Goal: Check status: Check status

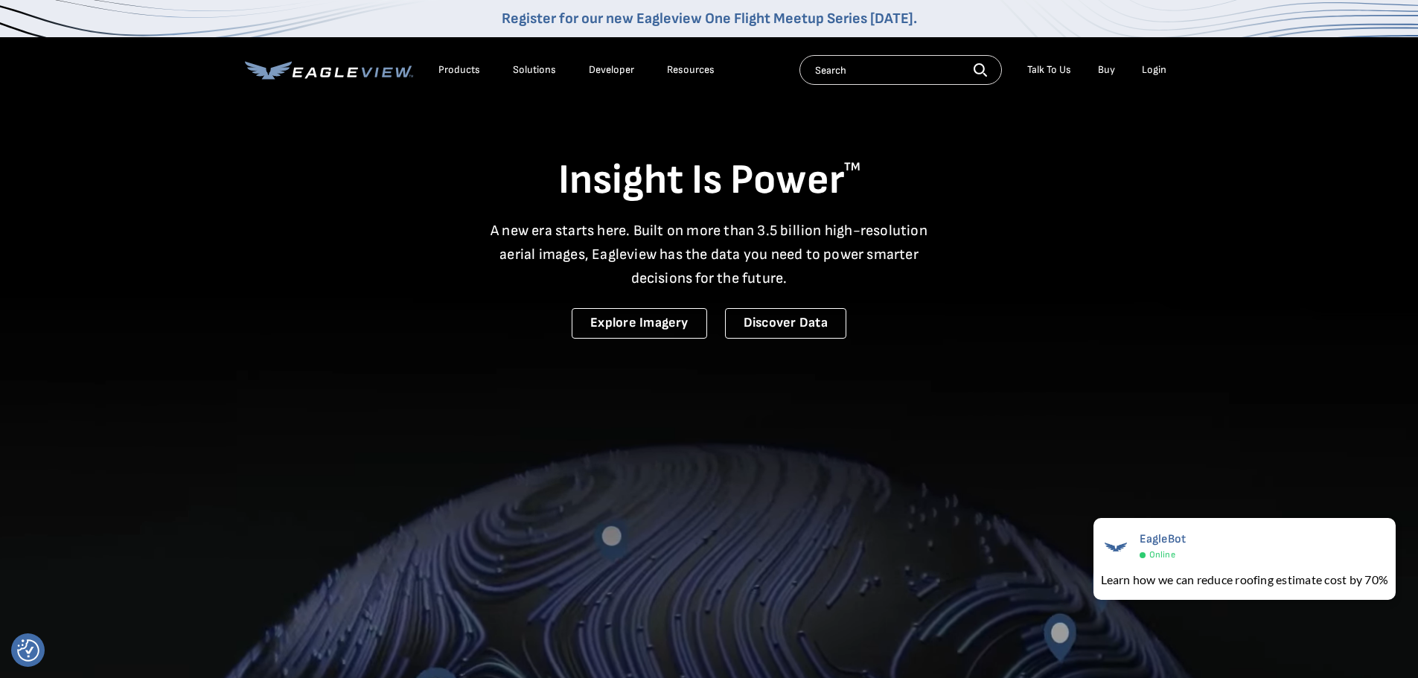
click at [1148, 68] on div "Login" at bounding box center [1154, 69] width 25 height 13
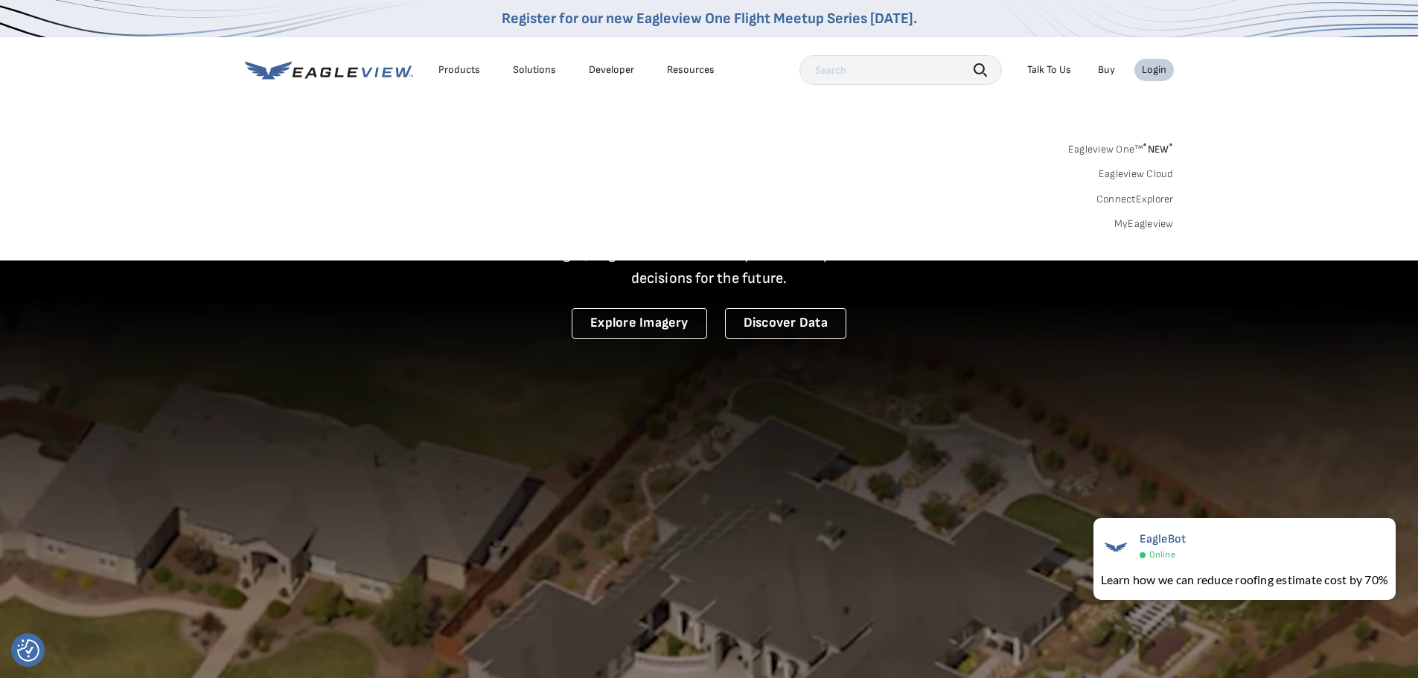
click at [1119, 220] on link "MyEagleview" at bounding box center [1144, 223] width 60 height 13
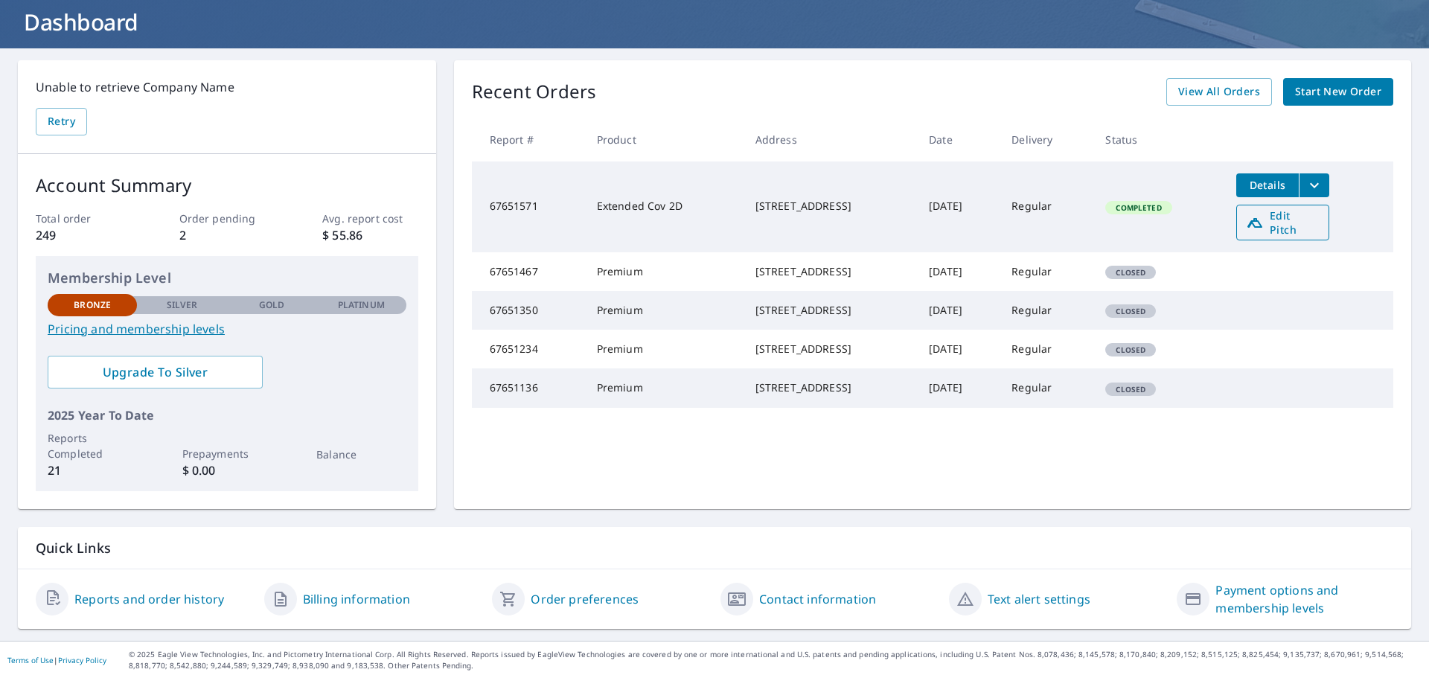
scroll to position [90, 0]
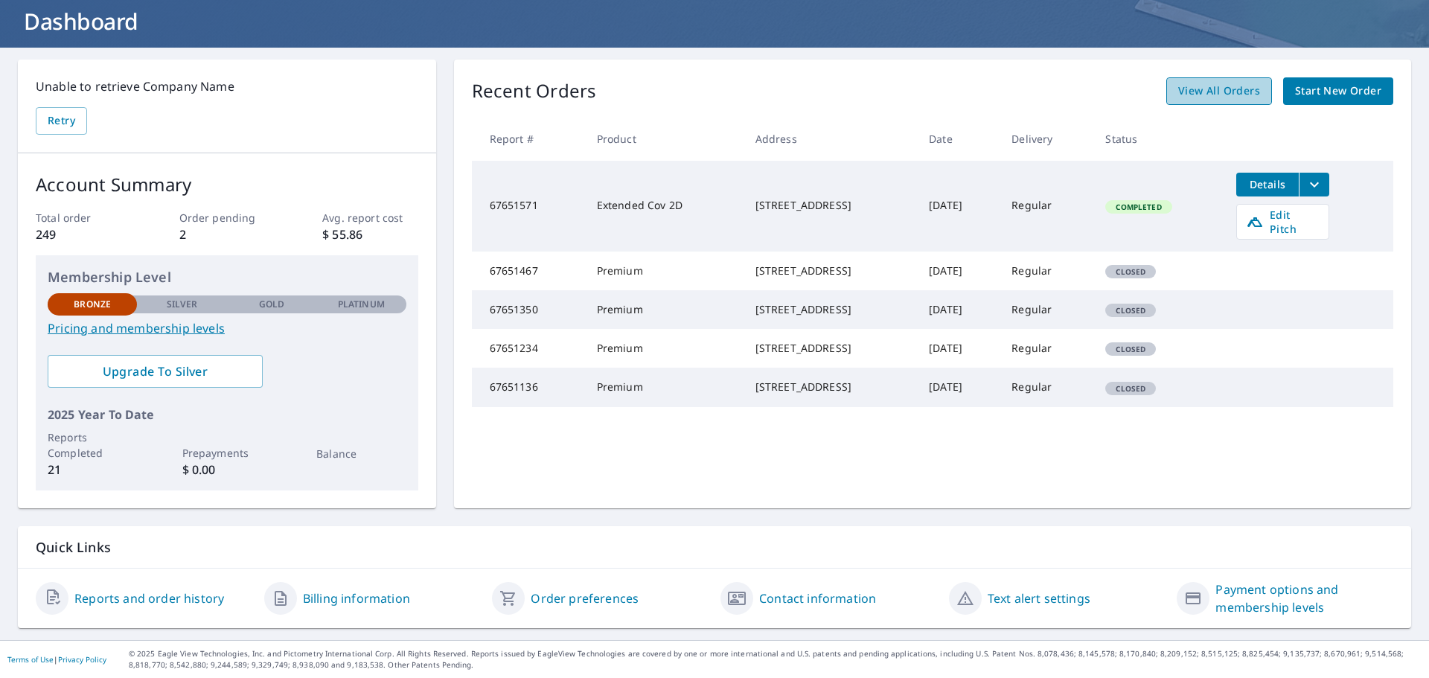
click at [1230, 82] on span "View All Orders" at bounding box center [1219, 91] width 82 height 19
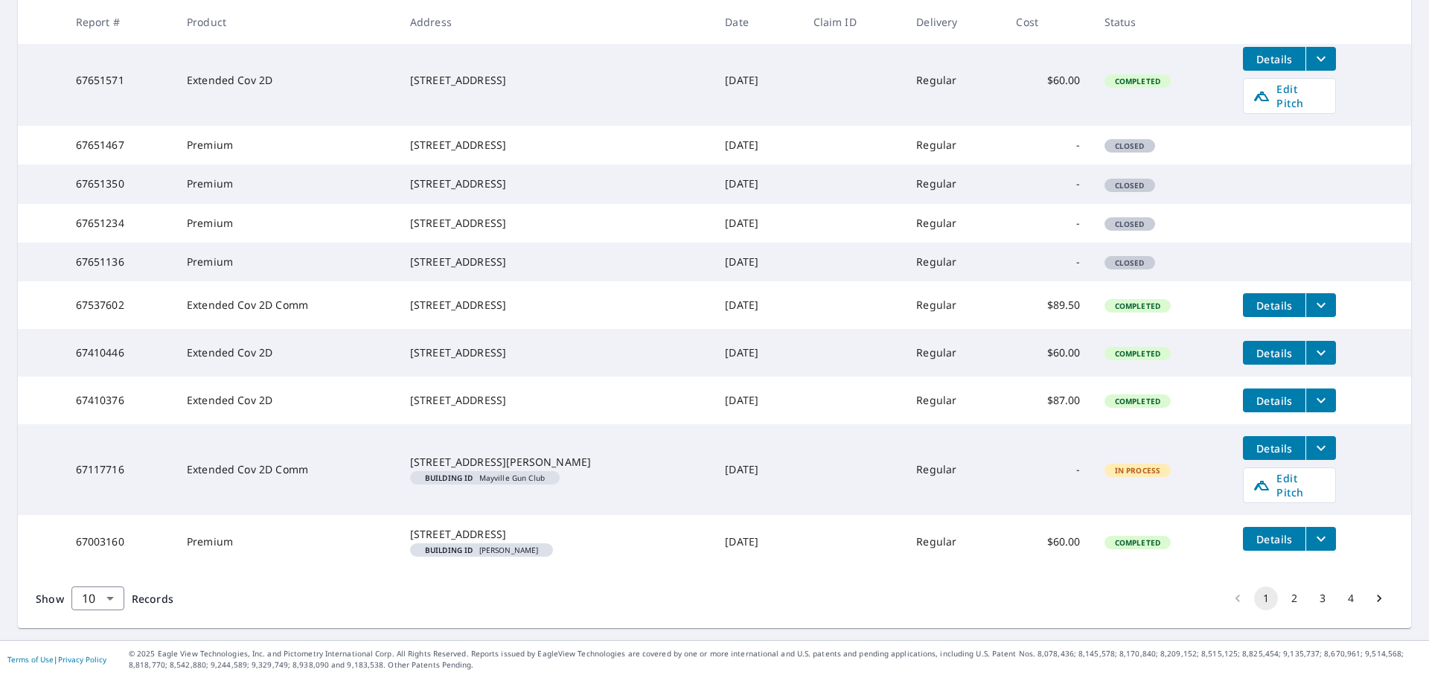
scroll to position [333, 0]
click at [1055, 424] on td "$87.00" at bounding box center [1048, 401] width 88 height 48
drag, startPoint x: 1023, startPoint y: 427, endPoint x: 1175, endPoint y: 422, distance: 151.9
click at [1175, 422] on tr "67410376 Extended Cov 2D W4130 [GEOGRAPHIC_DATA] [DATE] Regular $87.00 Complete…" at bounding box center [714, 401] width 1393 height 48
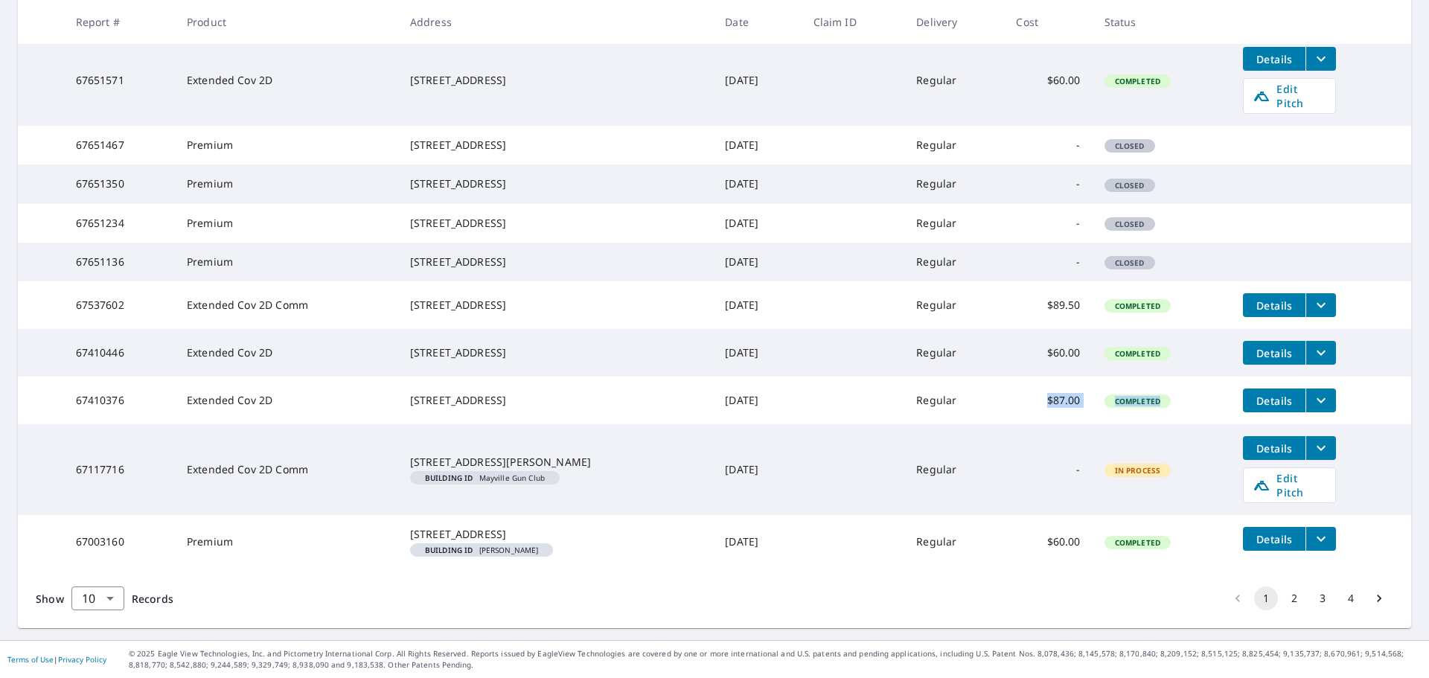
click at [1287, 594] on button "2" at bounding box center [1294, 599] width 24 height 24
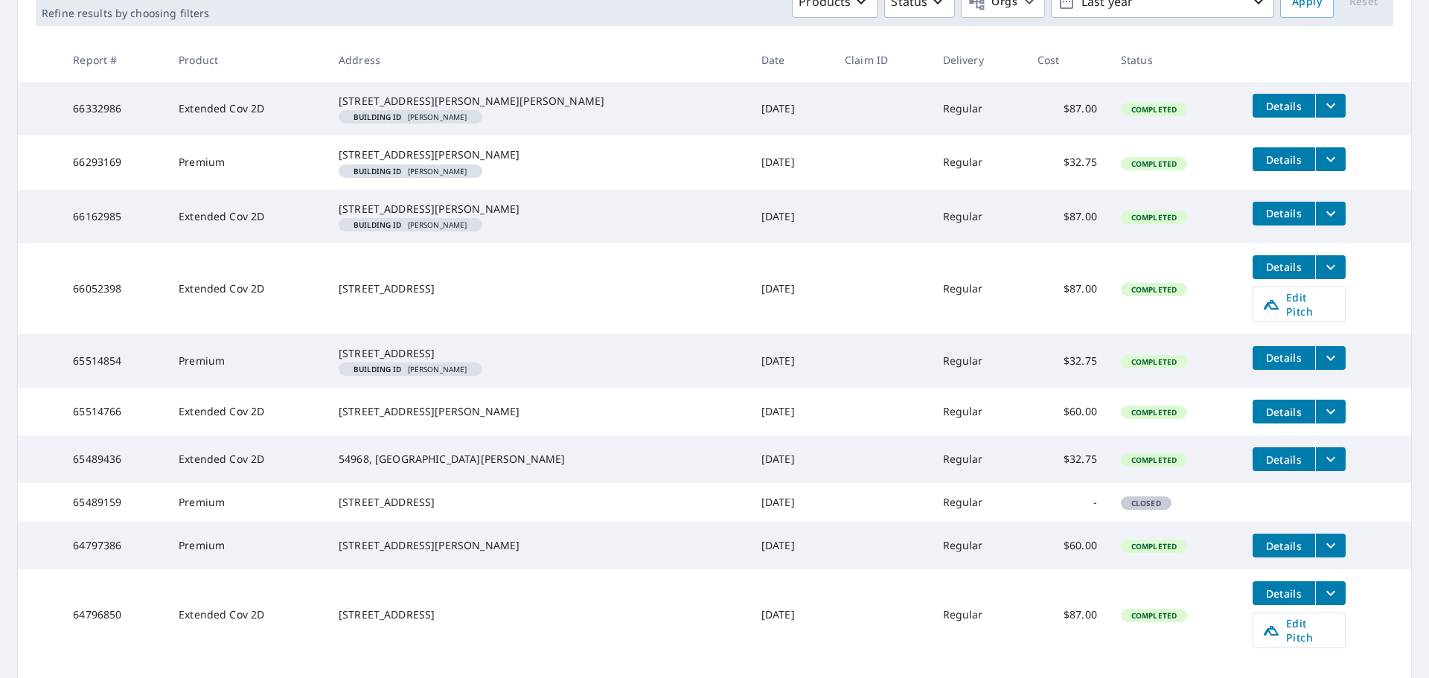
scroll to position [372, 0]
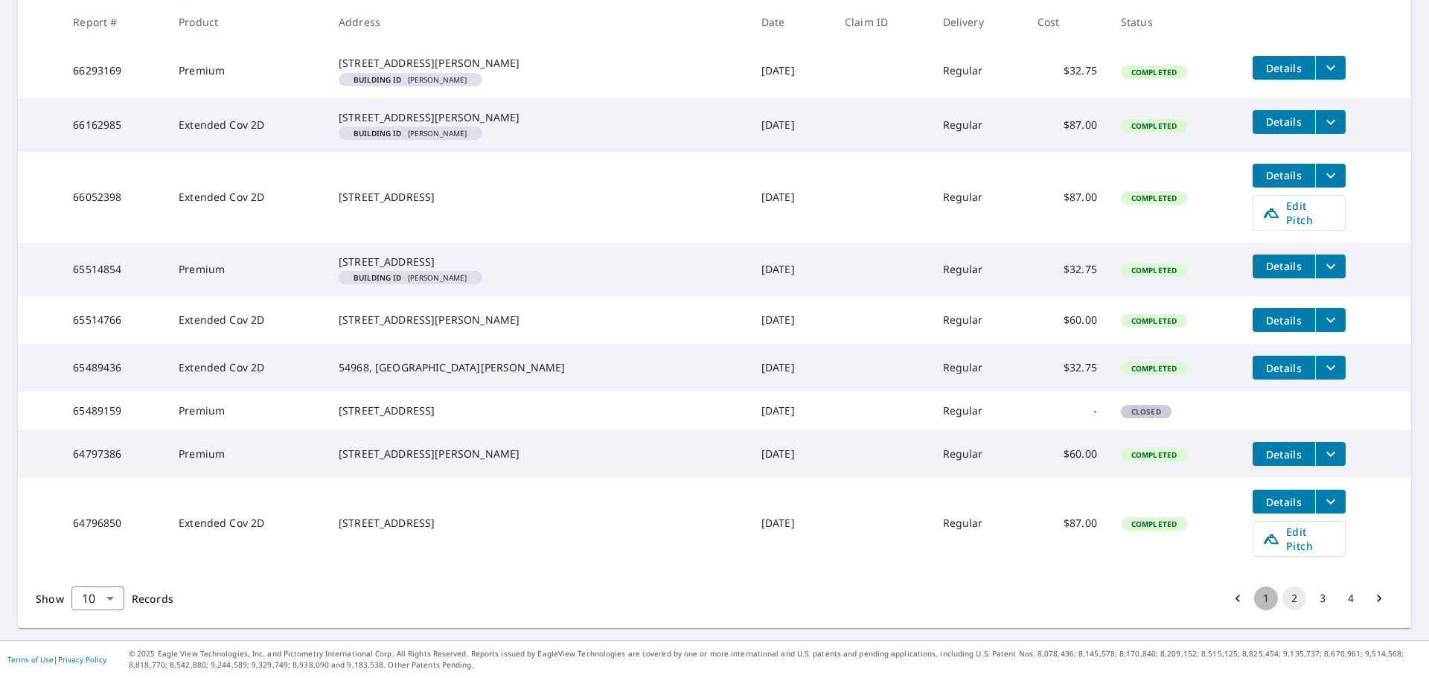
click at [1254, 610] on button "1" at bounding box center [1266, 599] width 24 height 24
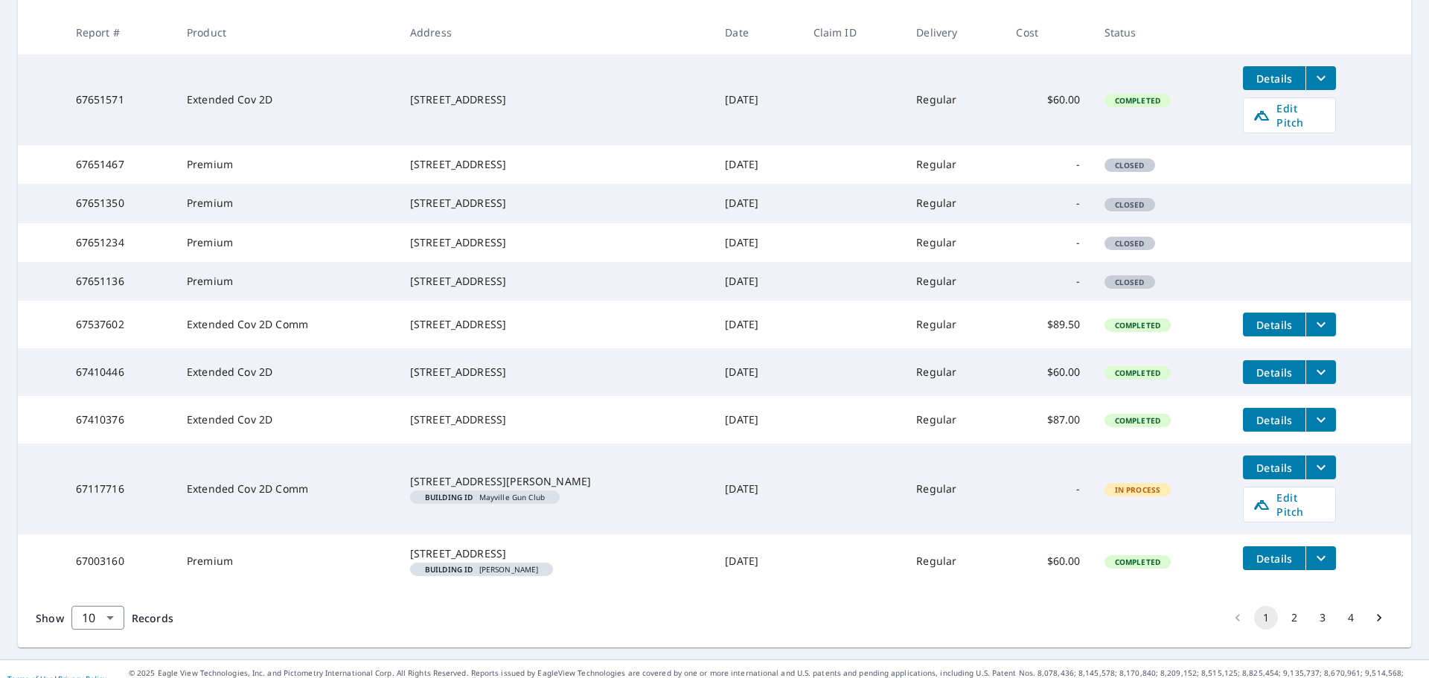
scroll to position [366, 0]
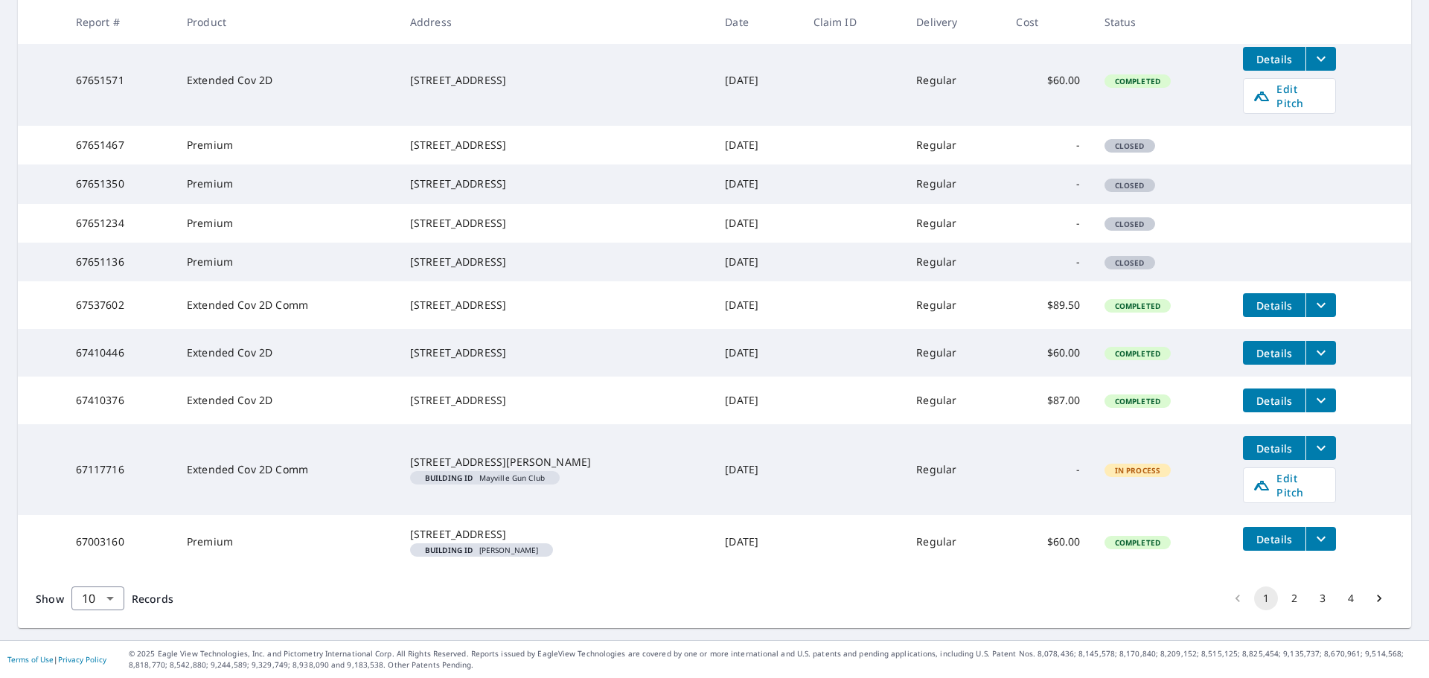
drag, startPoint x: 386, startPoint y: 369, endPoint x: 563, endPoint y: 407, distance: 181.9
click at [563, 407] on tr "67410376 Extended Cov 2D W4130 [GEOGRAPHIC_DATA] [DATE] Regular $87.00 Complete…" at bounding box center [714, 401] width 1393 height 48
click at [713, 424] on td "[DATE]" at bounding box center [757, 469] width 88 height 91
click at [1277, 395] on span "Details" at bounding box center [1274, 401] width 45 height 14
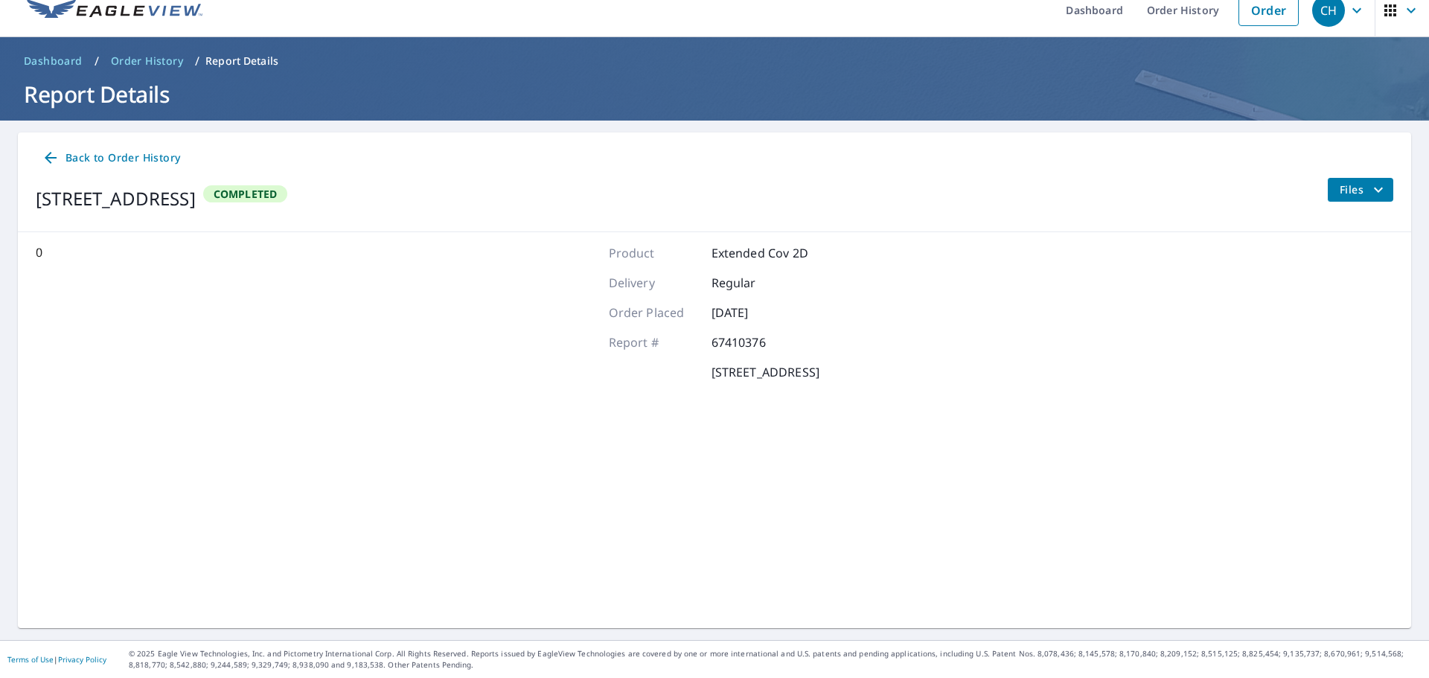
scroll to position [17, 0]
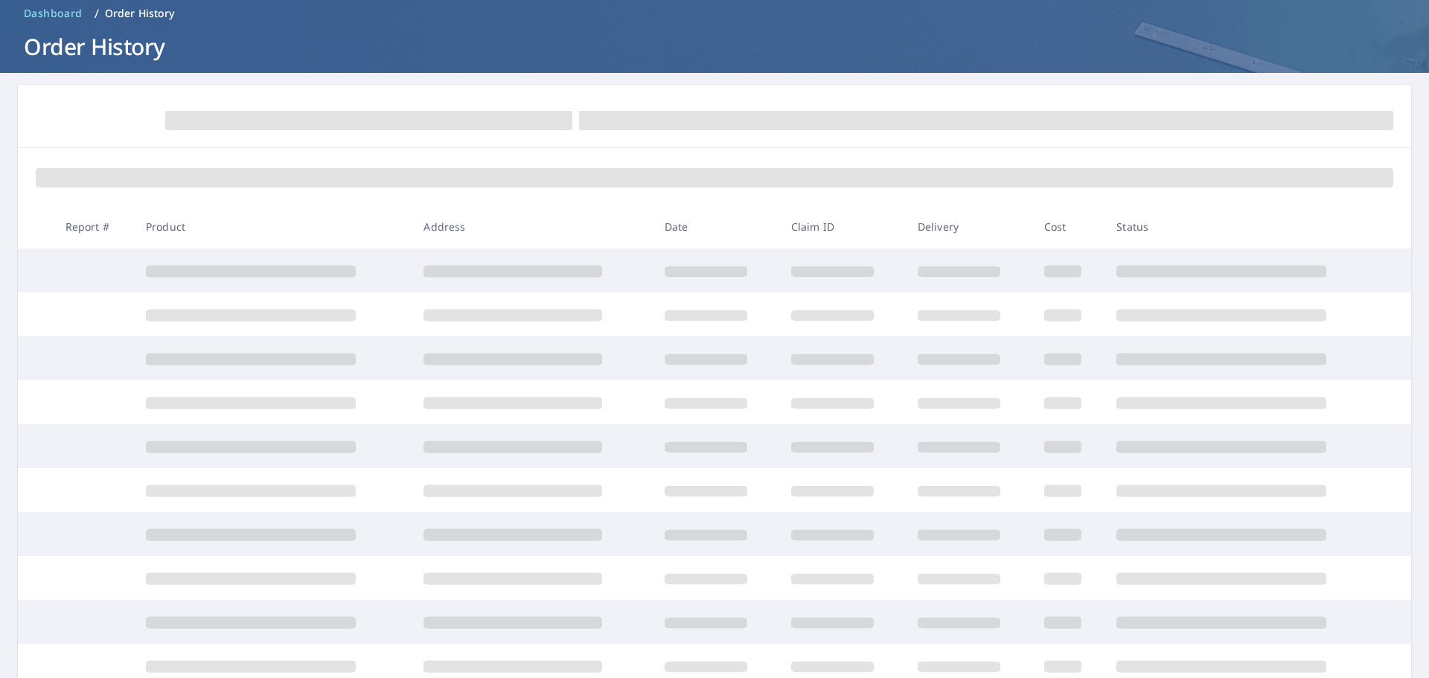
scroll to position [92, 0]
